Goal: Task Accomplishment & Management: Manage account settings

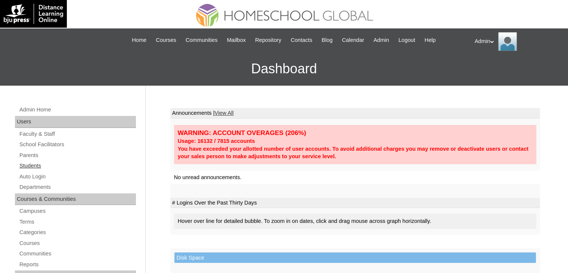
click at [31, 169] on link "Students" at bounding box center [77, 165] width 117 height 9
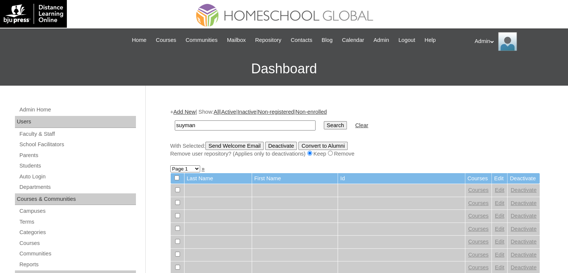
type input "Suyman"
click at [324, 128] on input "Search" at bounding box center [335, 125] width 23 height 8
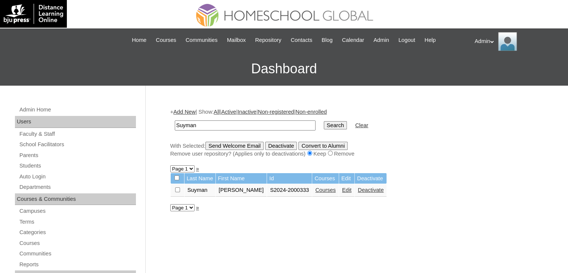
click at [345, 189] on link "Edit" at bounding box center [346, 190] width 9 height 6
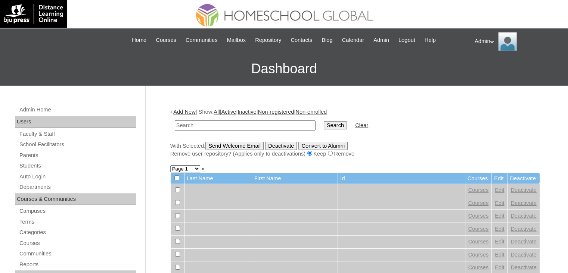
click at [32, 161] on link "Students" at bounding box center [77, 165] width 117 height 9
click at [35, 155] on link "Parents" at bounding box center [77, 154] width 117 height 9
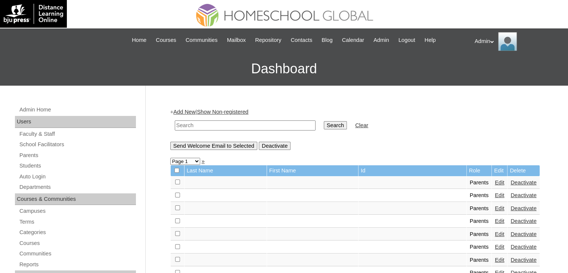
click at [195, 124] on input "text" at bounding box center [245, 125] width 141 height 10
type input "Suyman"
click at [324, 123] on input "Search" at bounding box center [335, 125] width 23 height 8
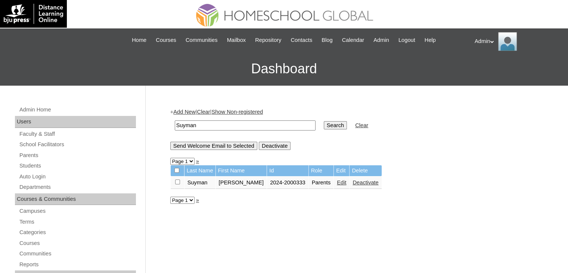
click at [337, 179] on link "Edit" at bounding box center [341, 182] width 9 height 6
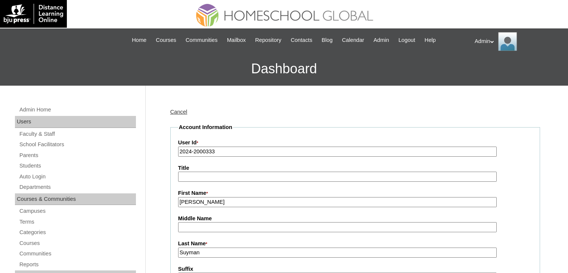
click at [192, 154] on input "2024-2000333" at bounding box center [337, 151] width 318 height 10
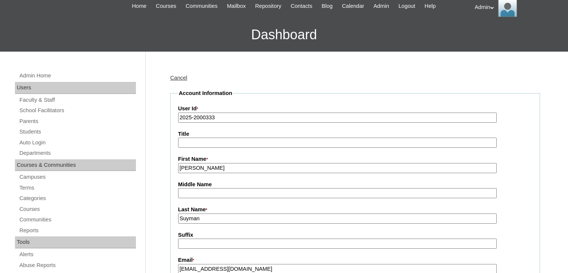
scroll to position [102, 0]
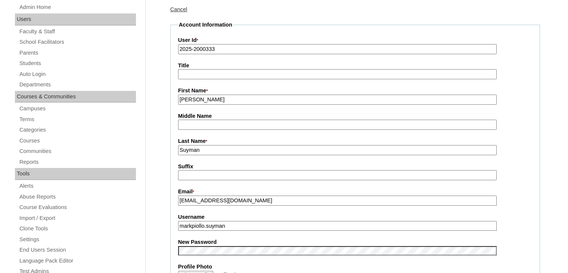
type input "2025-2000333"
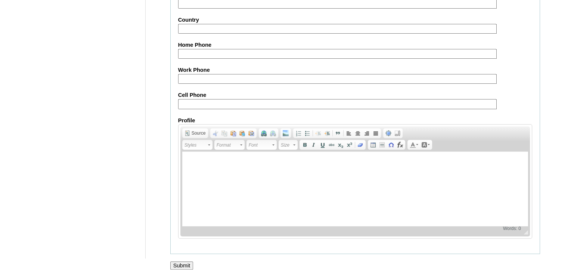
scroll to position [701, 0]
click at [183, 262] on input "Submit" at bounding box center [181, 265] width 23 height 8
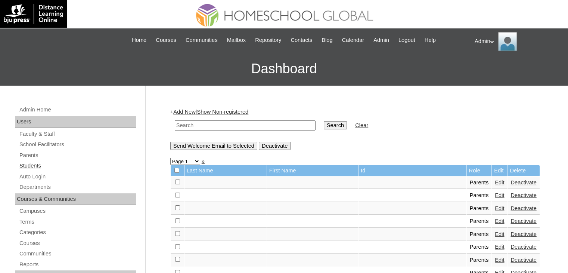
click at [34, 162] on link "Students" at bounding box center [77, 165] width 117 height 9
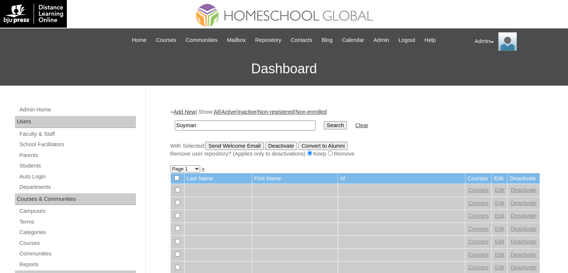
type input "Suyman"
click at [324, 122] on input "Search" at bounding box center [335, 125] width 23 height 8
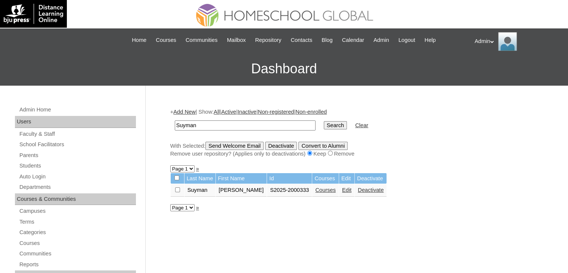
click at [329, 190] on link "Courses" at bounding box center [325, 190] width 21 height 6
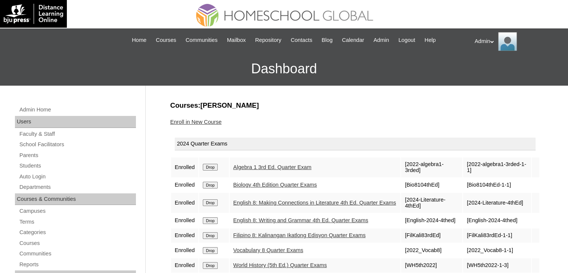
click at [210, 164] on input "Drop" at bounding box center [210, 167] width 15 height 7
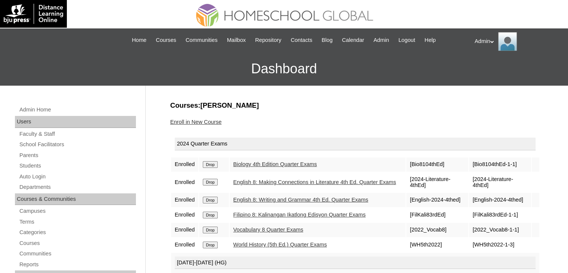
click at [212, 163] on input "Drop" at bounding box center [210, 164] width 15 height 7
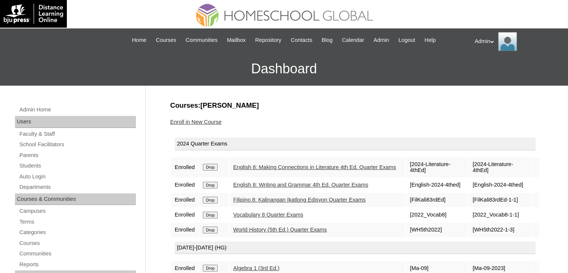
click at [212, 164] on input "Drop" at bounding box center [210, 167] width 15 height 7
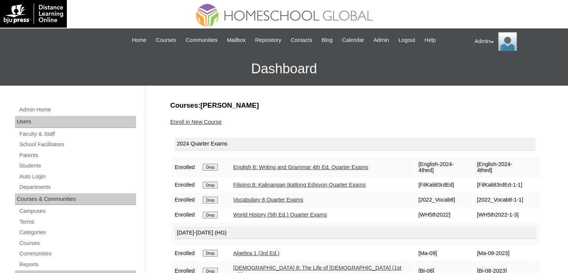
click at [212, 164] on input "Drop" at bounding box center [210, 167] width 15 height 7
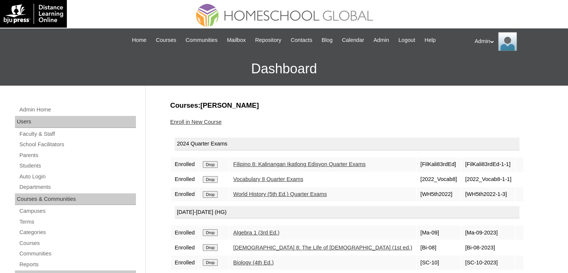
click at [212, 163] on input "Drop" at bounding box center [210, 164] width 15 height 7
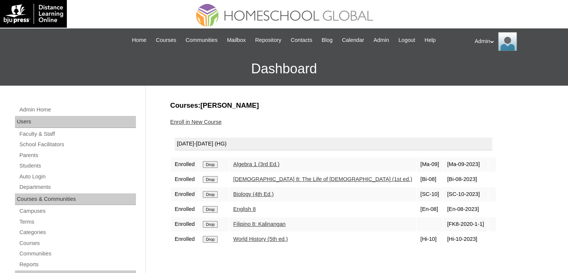
click at [212, 163] on input "Drop" at bounding box center [210, 164] width 15 height 7
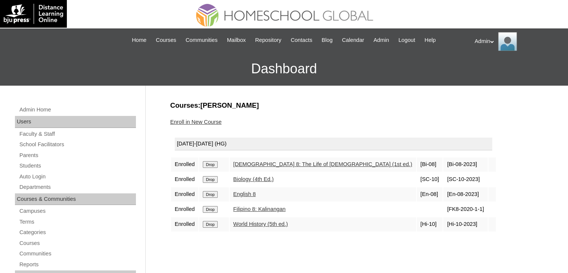
click at [212, 163] on input "Drop" at bounding box center [210, 164] width 15 height 7
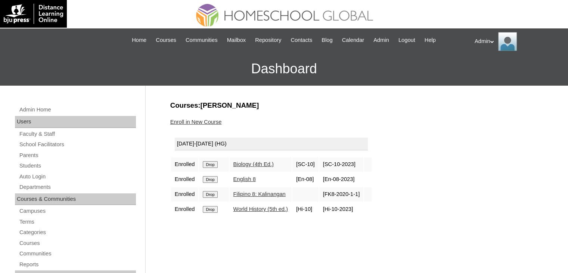
click at [212, 163] on input "Drop" at bounding box center [210, 164] width 15 height 7
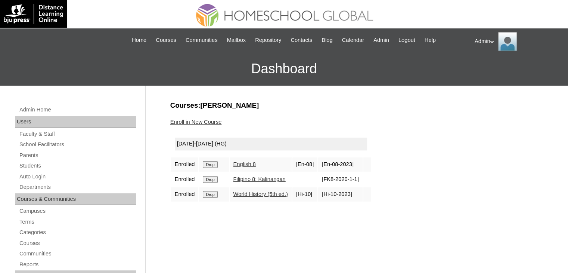
click at [212, 163] on input "Drop" at bounding box center [210, 164] width 15 height 7
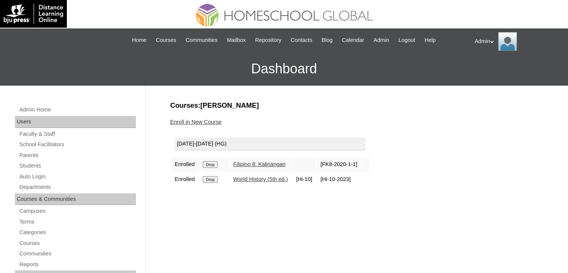
click at [212, 163] on input "Drop" at bounding box center [210, 164] width 15 height 7
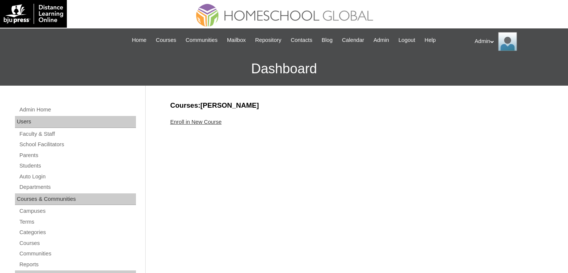
click at [196, 122] on link "Enroll in New Course" at bounding box center [196, 122] width 52 height 6
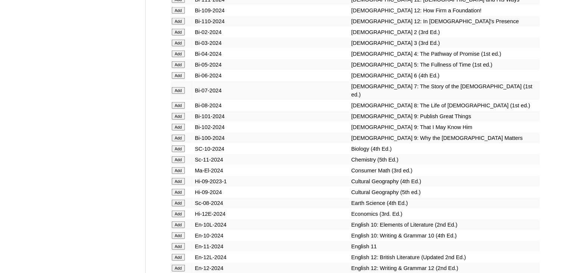
scroll to position [4762, 0]
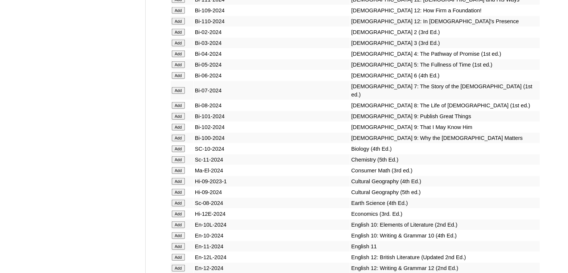
scroll to position [4762, 0]
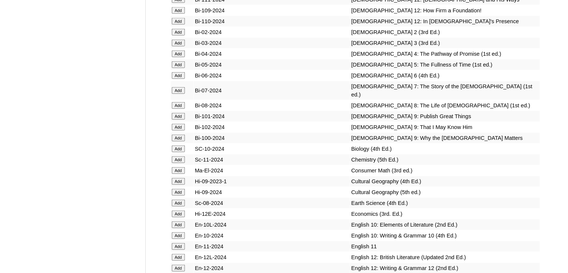
scroll to position [4762, 0]
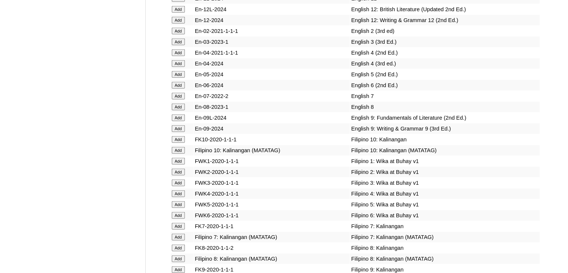
scroll to position [3547, 0]
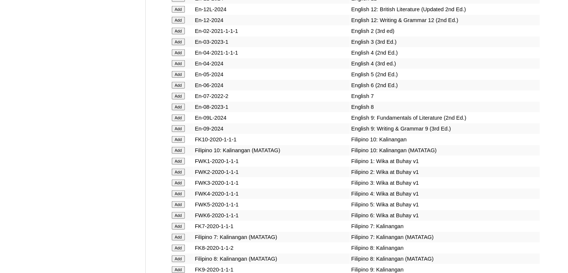
scroll to position [3547, 0]
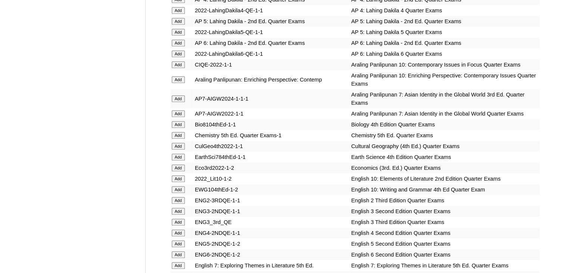
scroll to position [4805, 0]
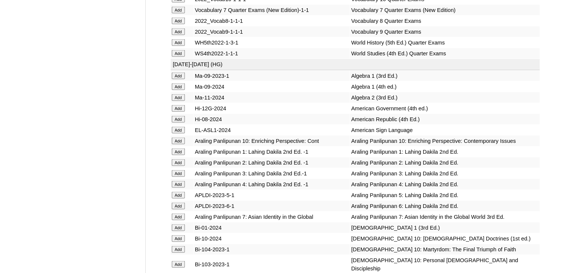
scroll to position [3124, 0]
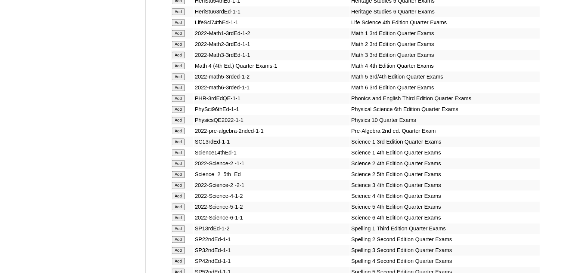
scroll to position [4138, 0]
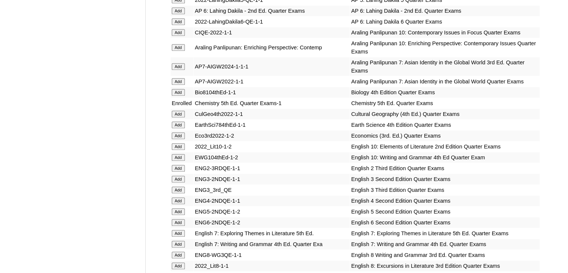
scroll to position [4848, 0]
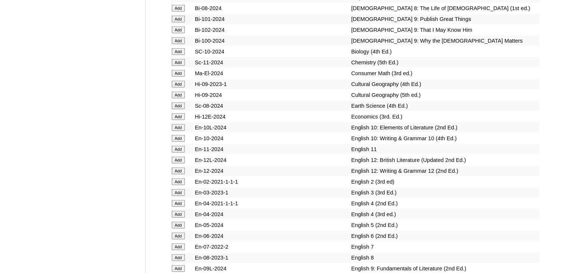
scroll to position [3377, 0]
